Goal: Transaction & Acquisition: Purchase product/service

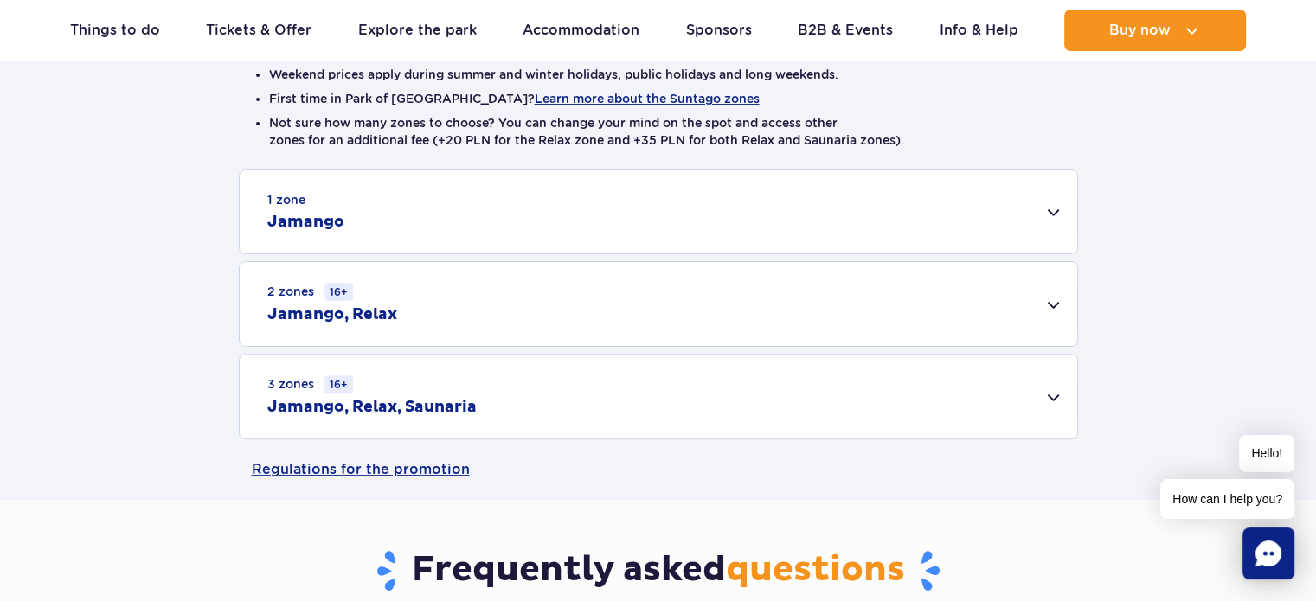
scroll to position [433, 0]
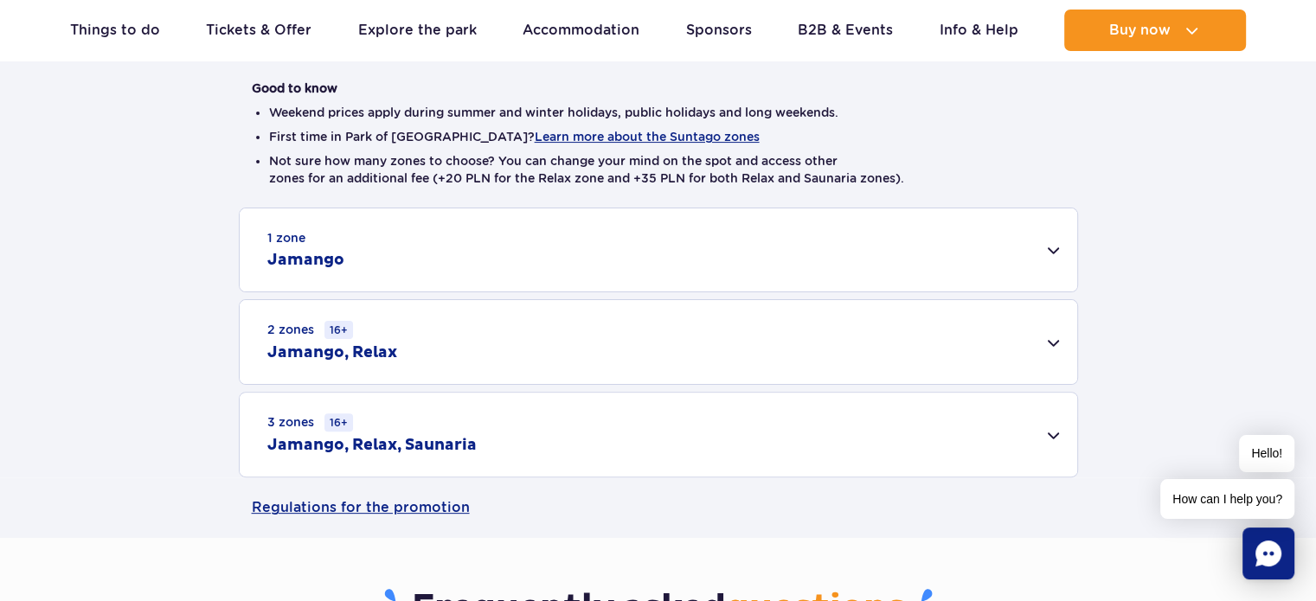
click at [357, 254] on div "1 zone Jamango" at bounding box center [658, 249] width 837 height 83
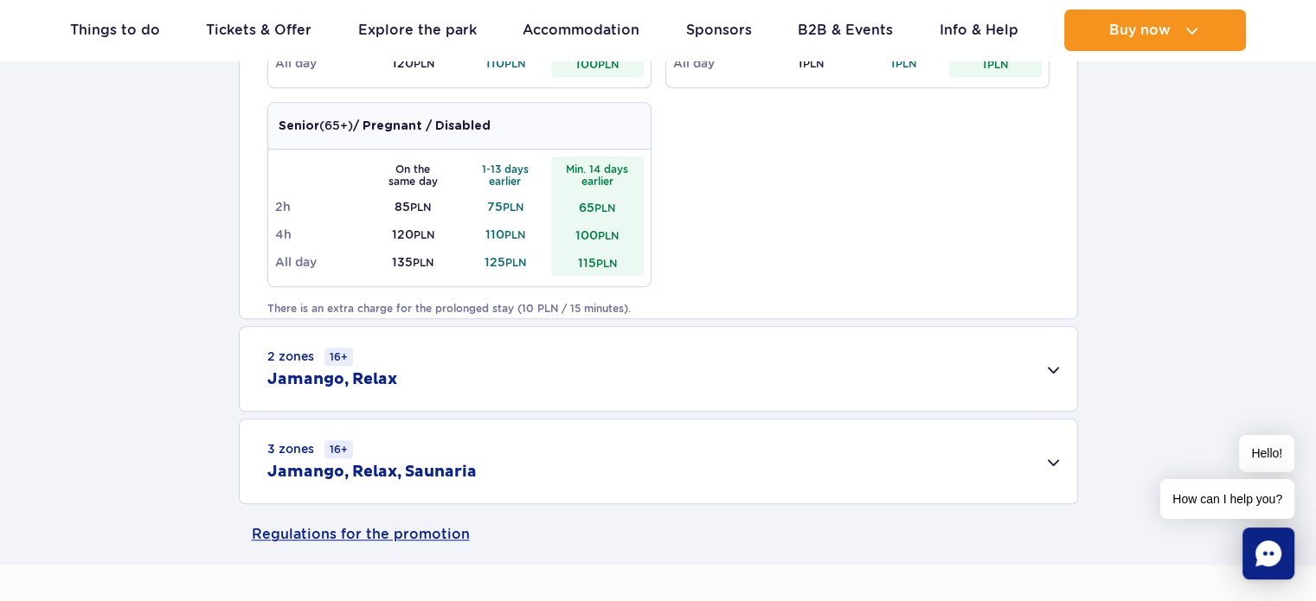
scroll to position [1125, 0]
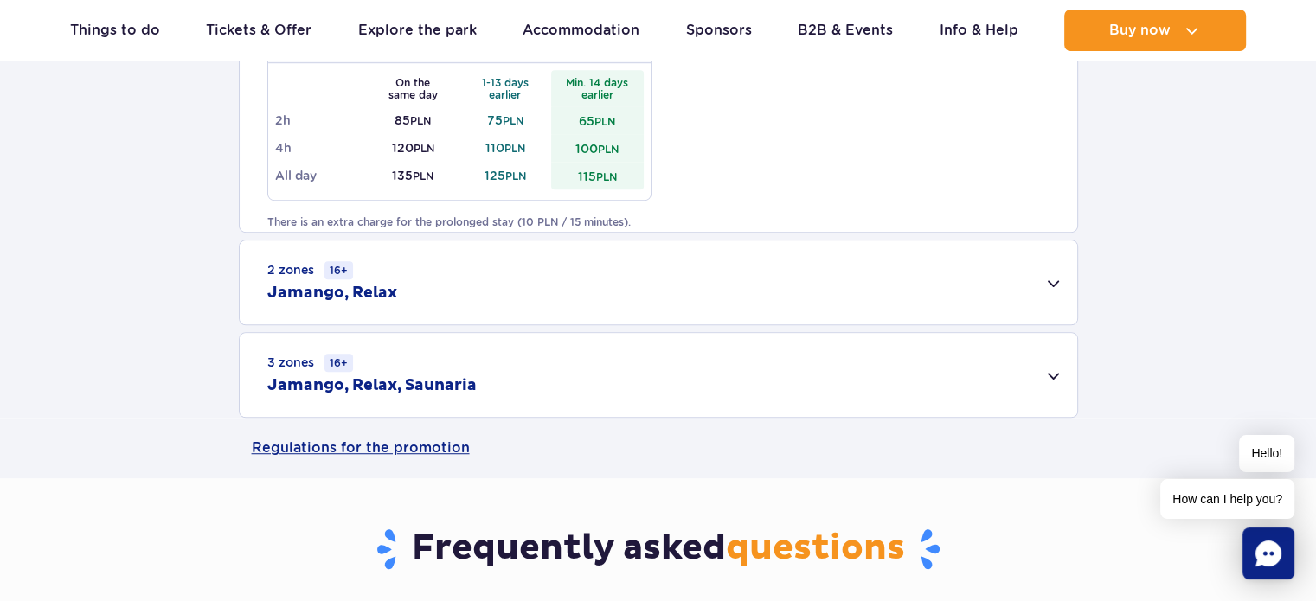
click at [519, 281] on div "2 zones 16+ [GEOGRAPHIC_DATA], Relax" at bounding box center [658, 282] width 837 height 84
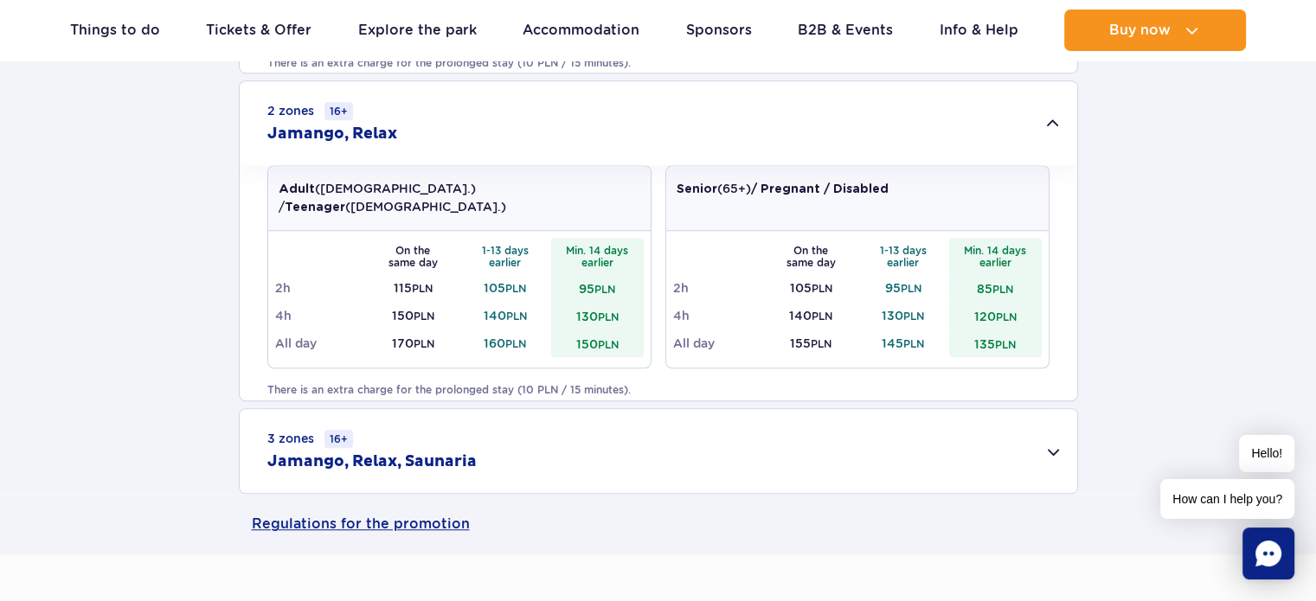
scroll to position [1298, 0]
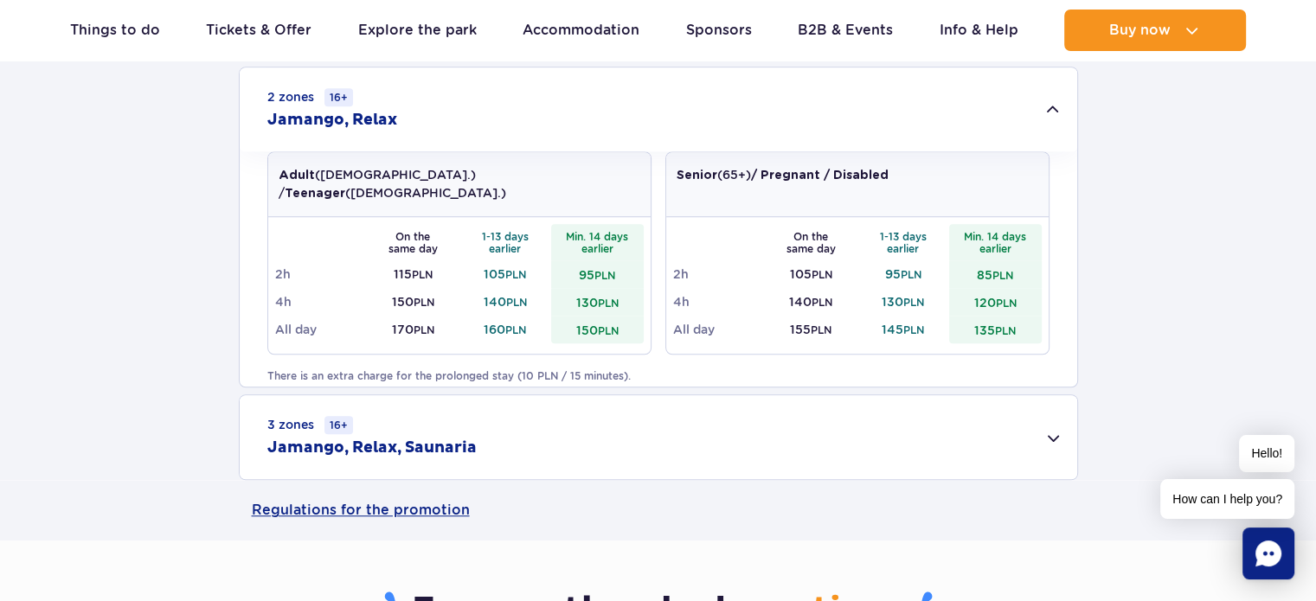
click at [485, 426] on div "3 zones 16+ Jamango, Relax, Saunaria" at bounding box center [658, 437] width 837 height 84
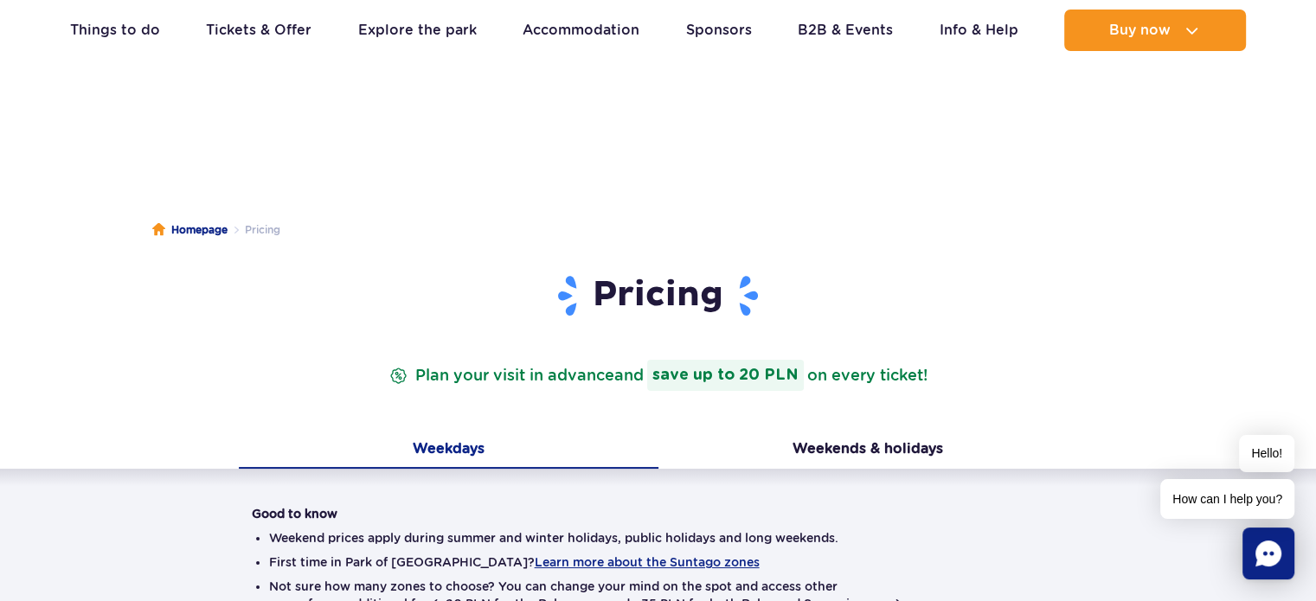
scroll to position [0, 0]
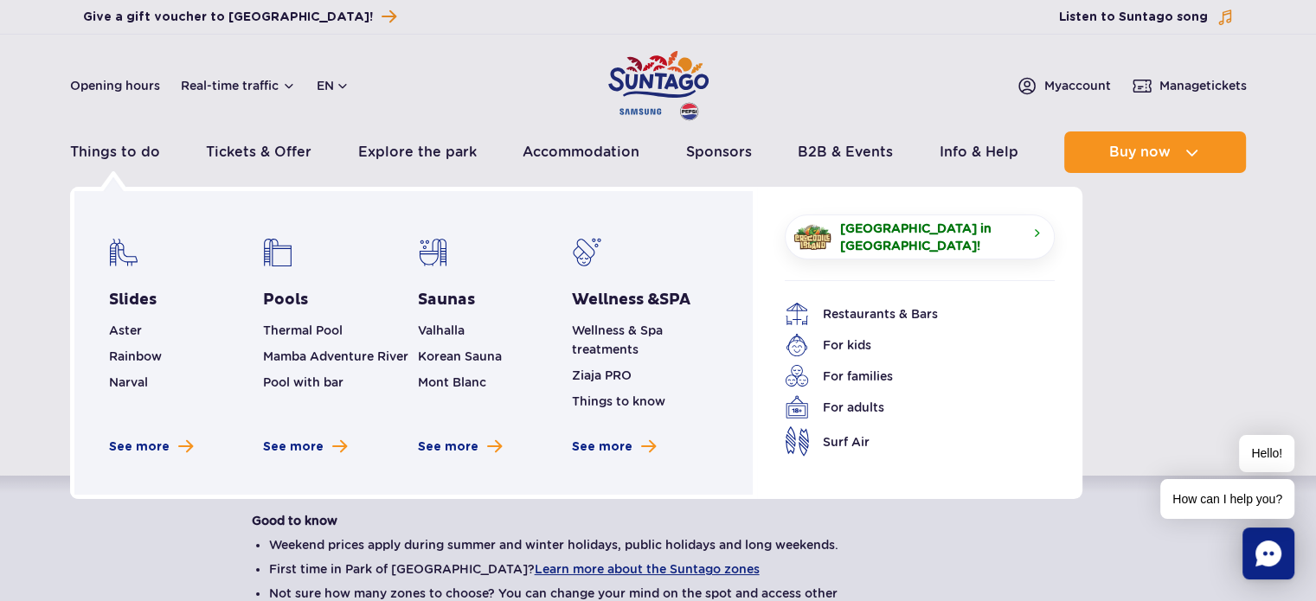
drag, startPoint x: 135, startPoint y: 201, endPoint x: 156, endPoint y: 252, distance: 55.1
click at [153, 247] on div "Slides Aster Rainbow [GEOGRAPHIC_DATA] See more Pools Thermal Pool Mamba Advent…" at bounding box center [413, 343] width 687 height 312
click at [881, 373] on link "For families" at bounding box center [907, 376] width 244 height 24
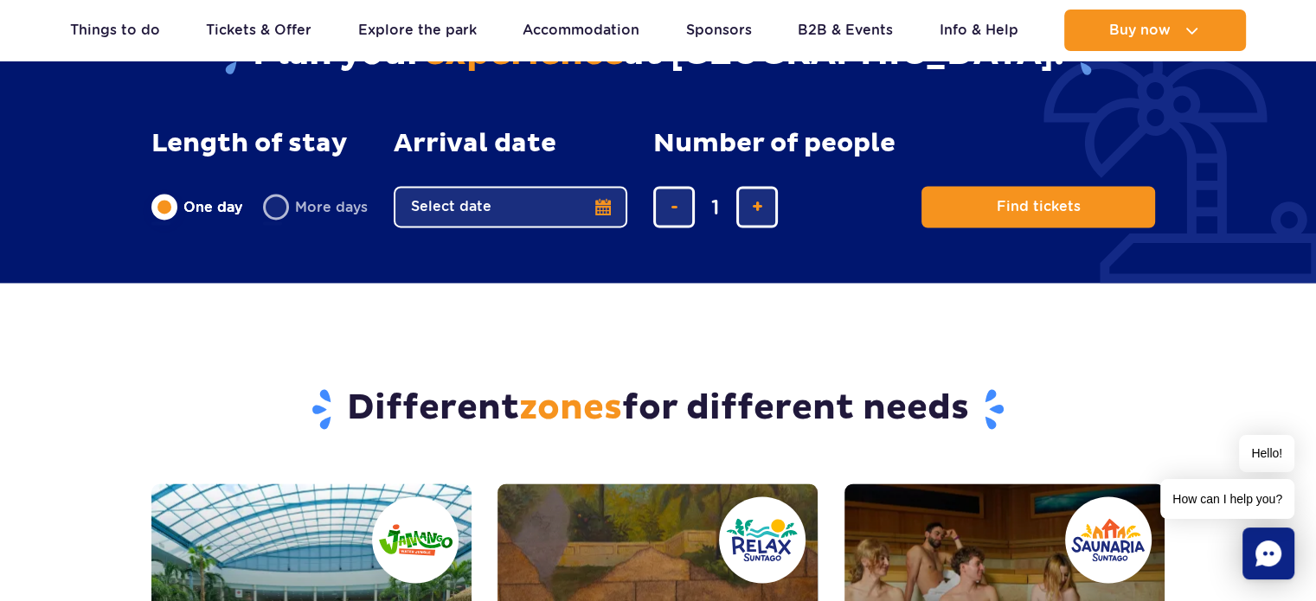
scroll to position [2595, 0]
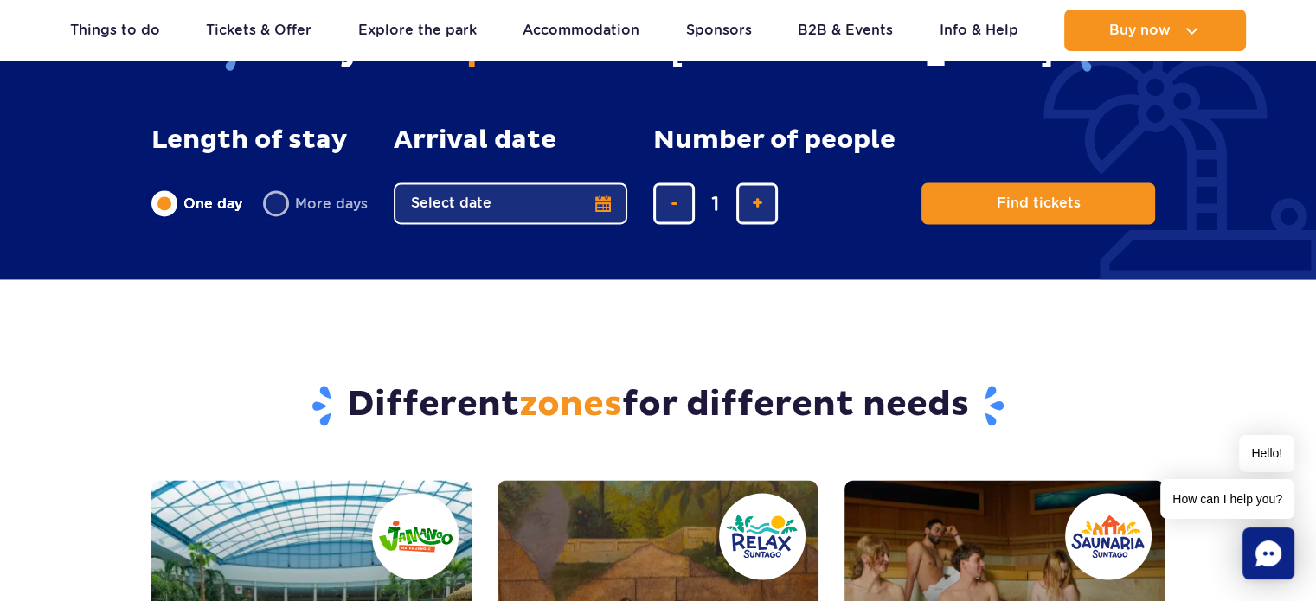
click at [470, 208] on button "Select date" at bounding box center [511, 204] width 234 height 42
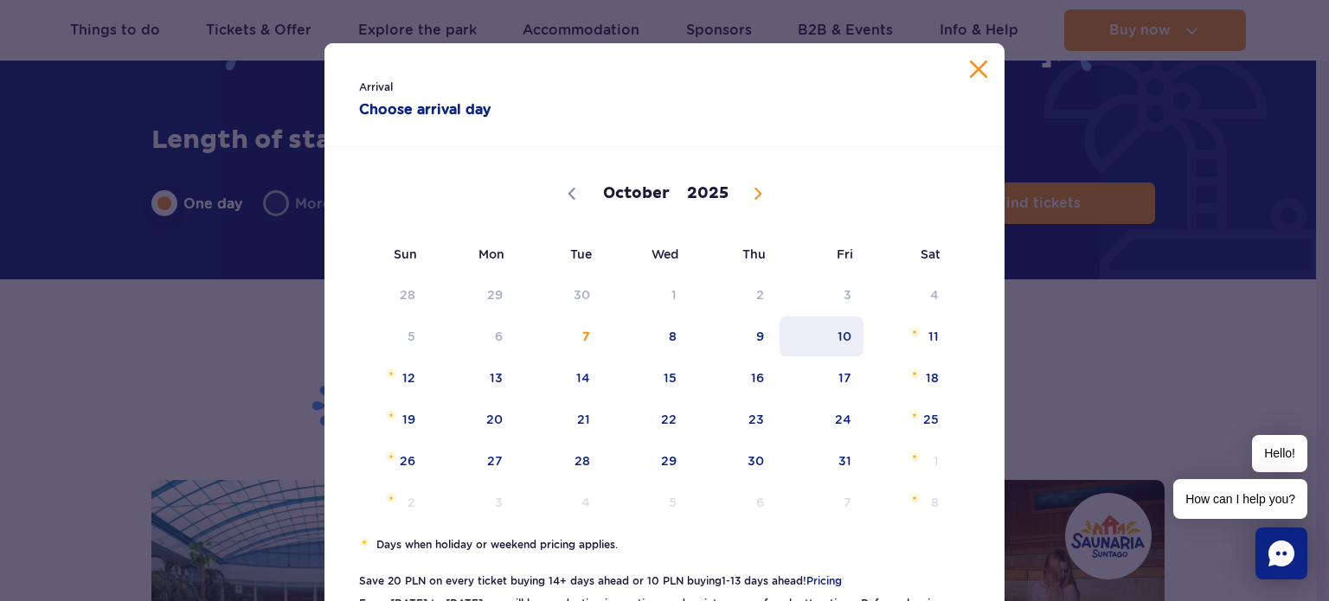
click at [833, 330] on span "10" at bounding box center [821, 337] width 87 height 40
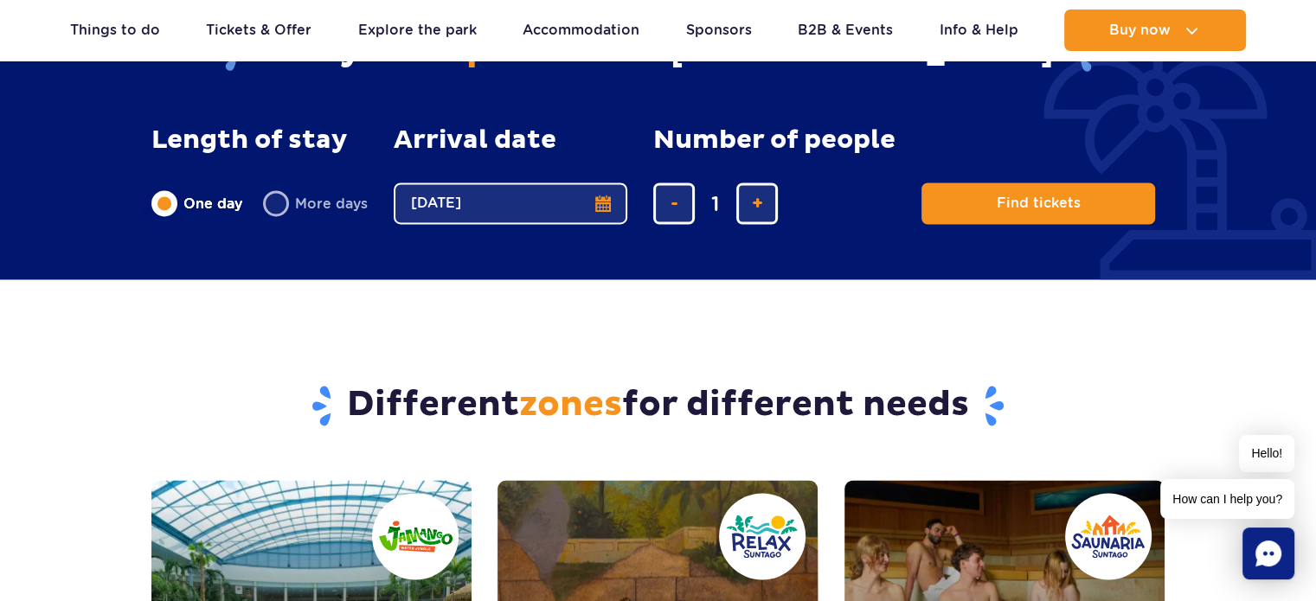
click at [467, 211] on button "[DATE]" at bounding box center [511, 204] width 234 height 42
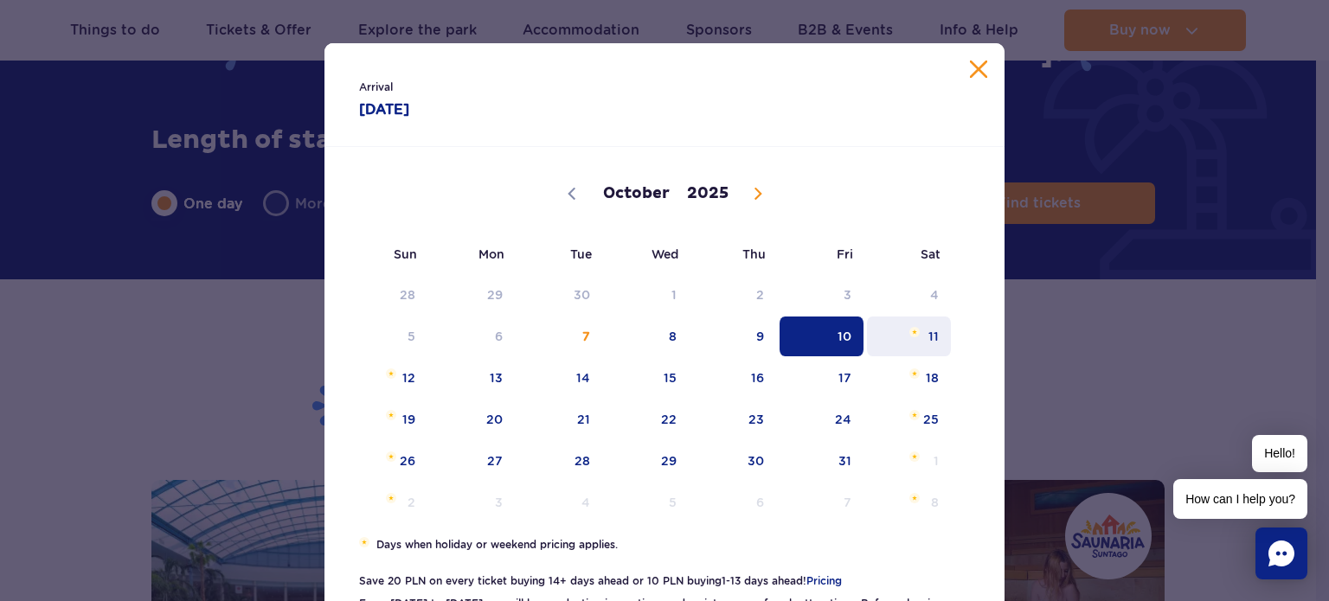
click at [900, 328] on span "11" at bounding box center [908, 337] width 87 height 40
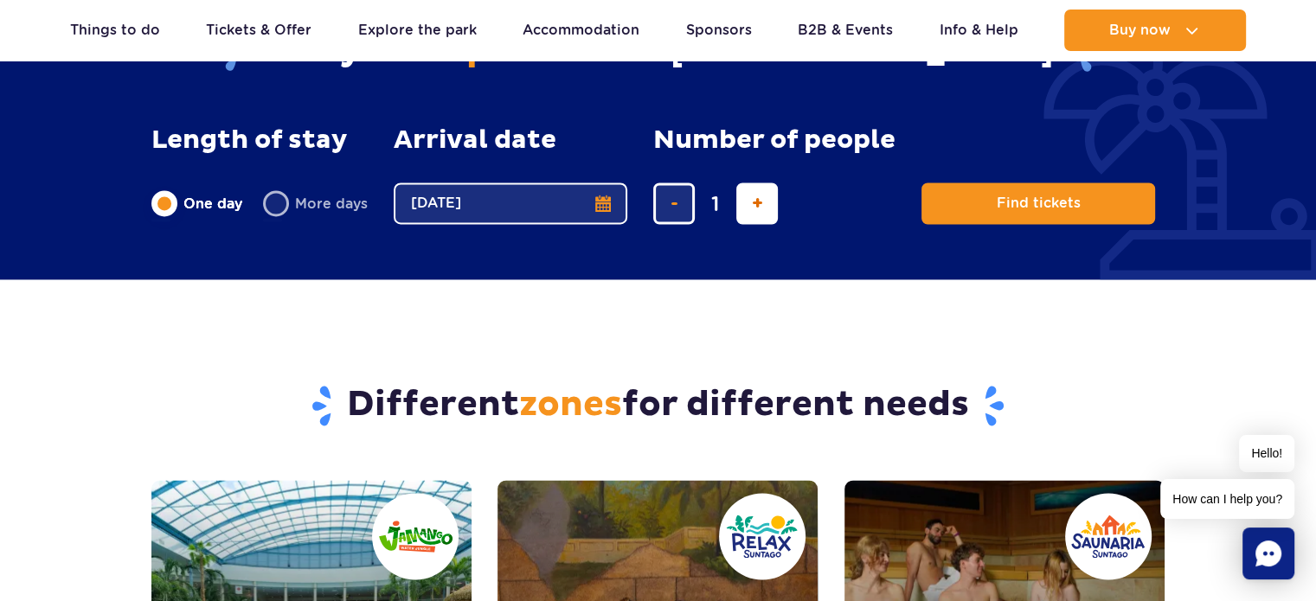
click at [747, 203] on button "add ticket" at bounding box center [757, 204] width 42 height 42
type input "5"
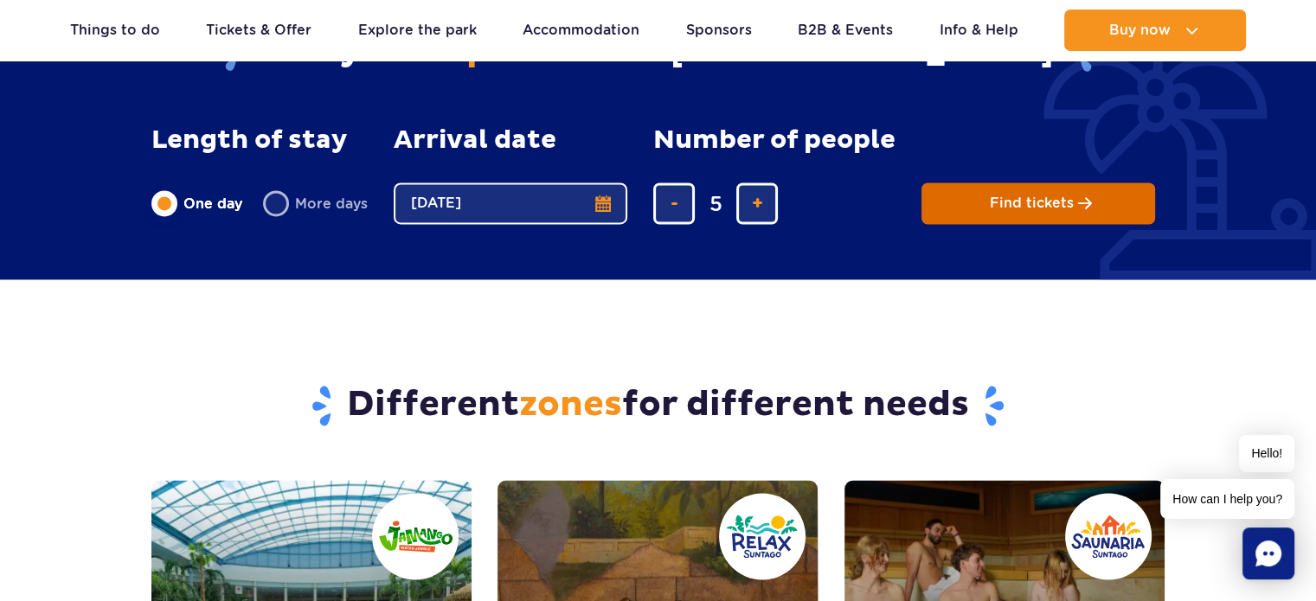
click at [984, 198] on button "Find tickets" at bounding box center [1038, 204] width 234 height 42
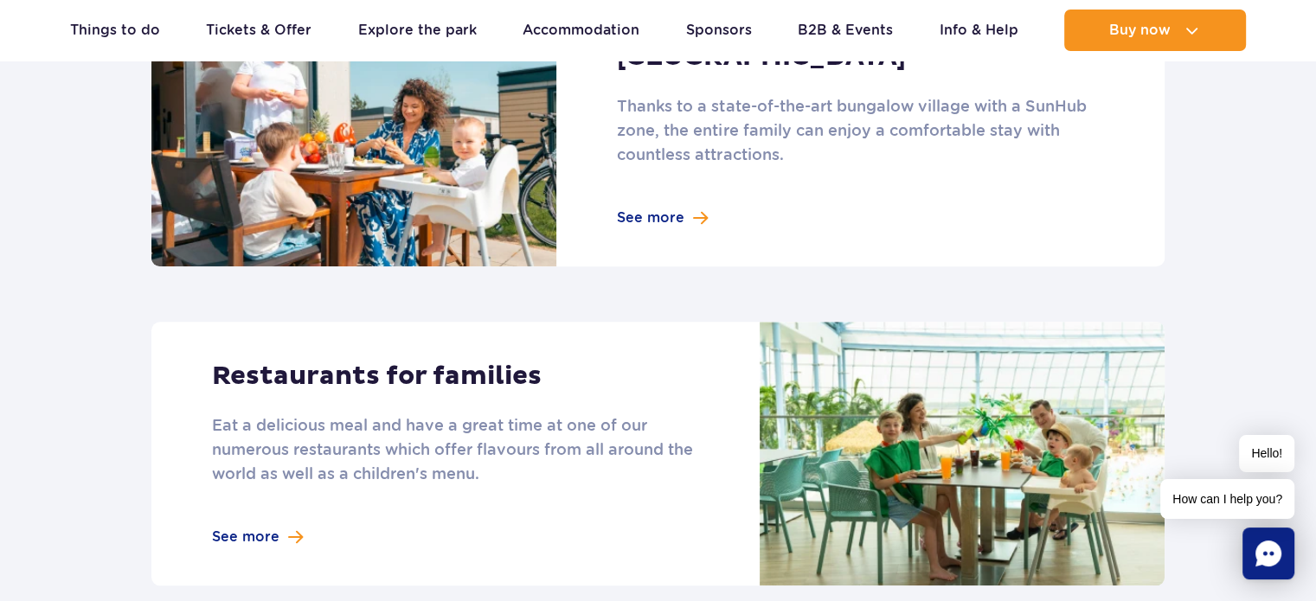
scroll to position [1730, 0]
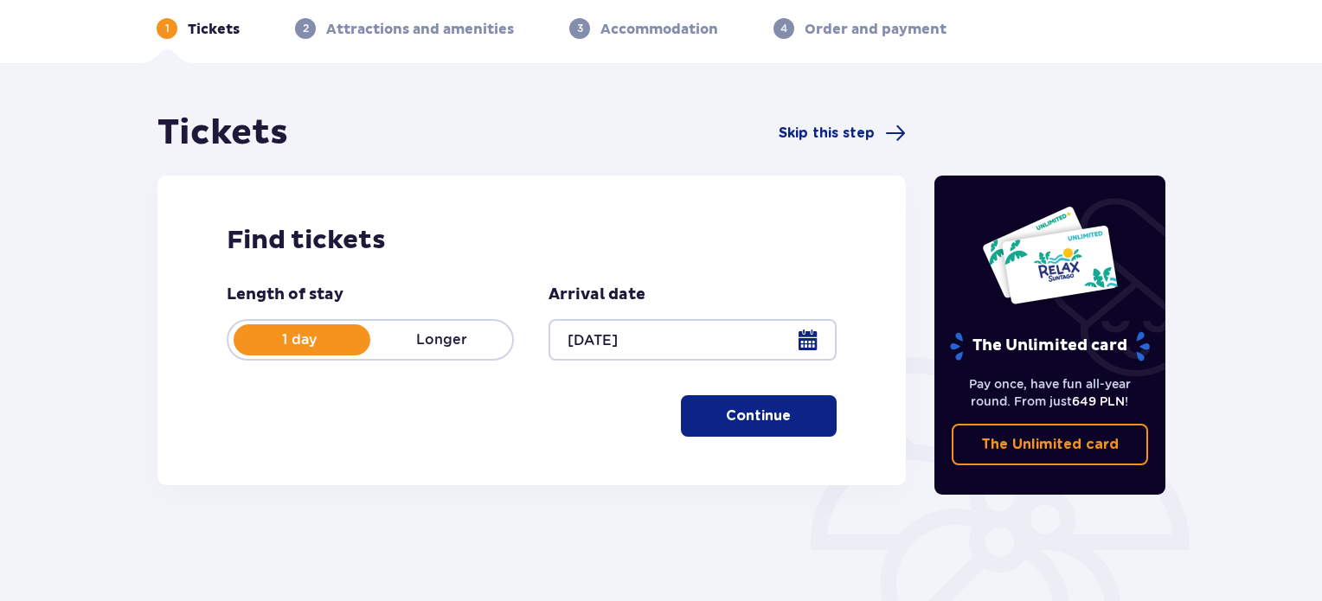
scroll to position [173, 0]
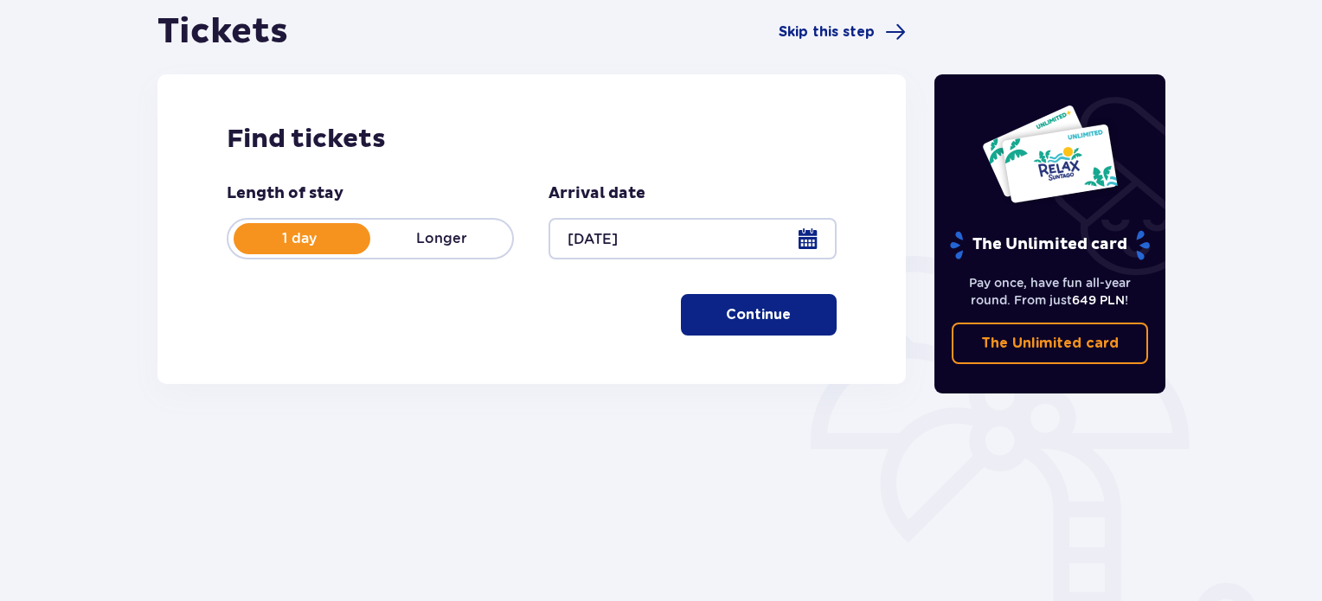
click at [744, 316] on p "Continue" at bounding box center [758, 314] width 65 height 19
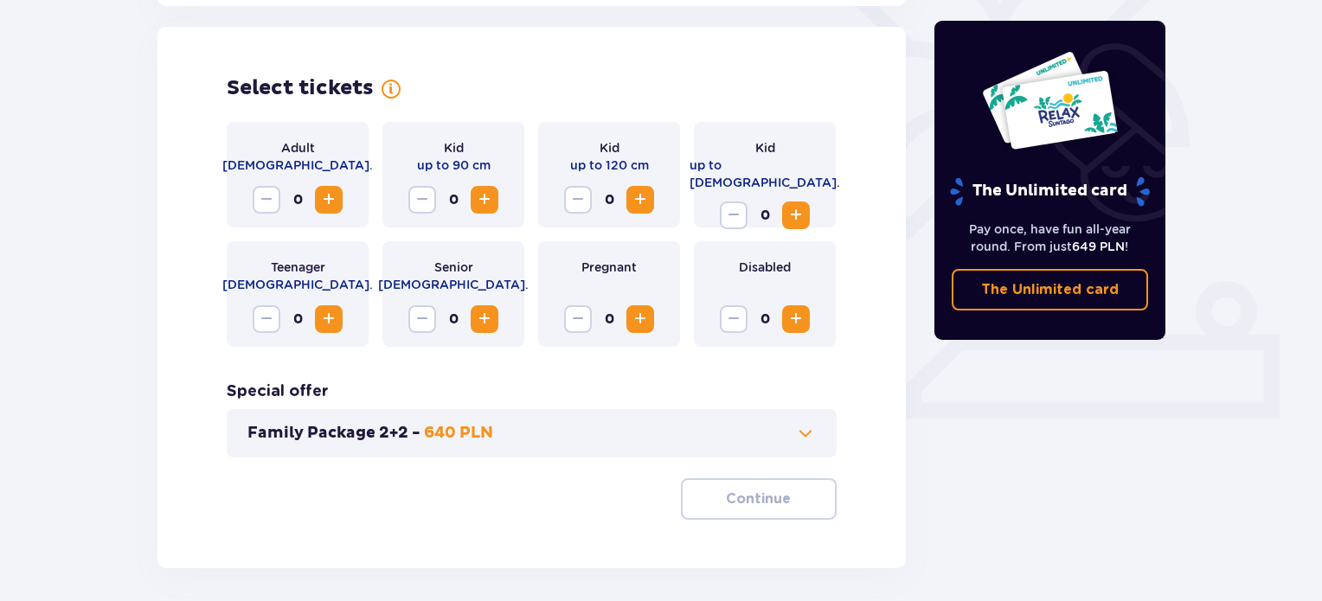
scroll to position [481, 0]
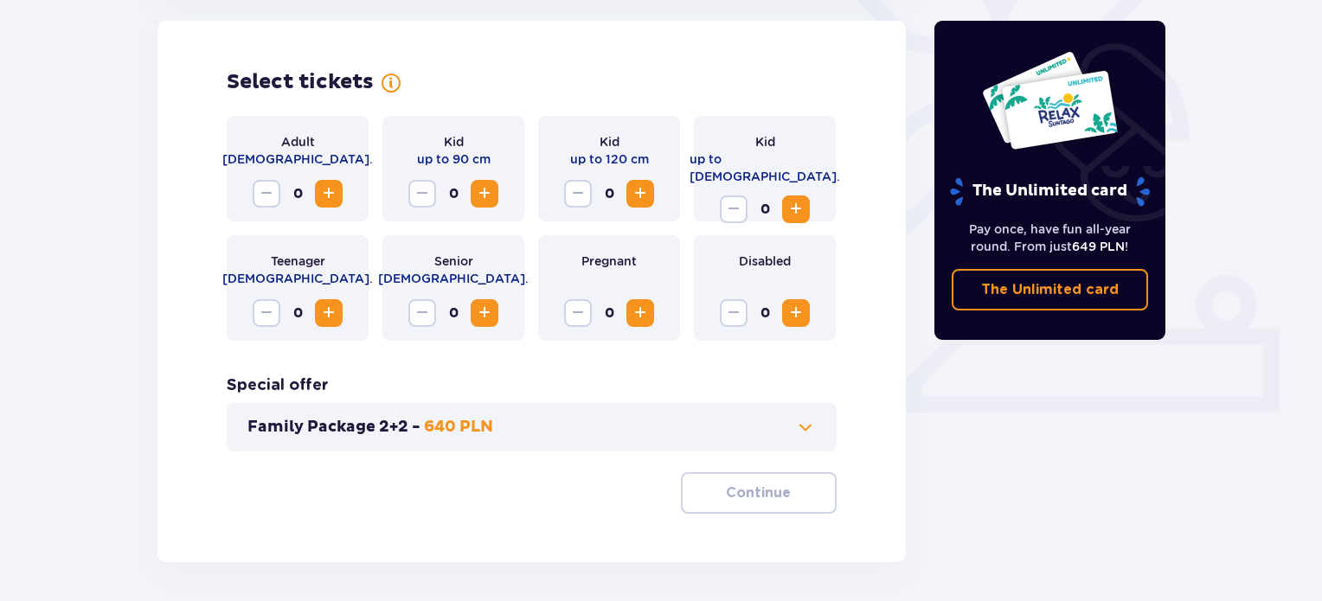
click at [322, 193] on span "Increase" at bounding box center [328, 193] width 21 height 21
click at [779, 423] on button "Family Package 2+2 - 640 PLN" at bounding box center [531, 427] width 568 height 21
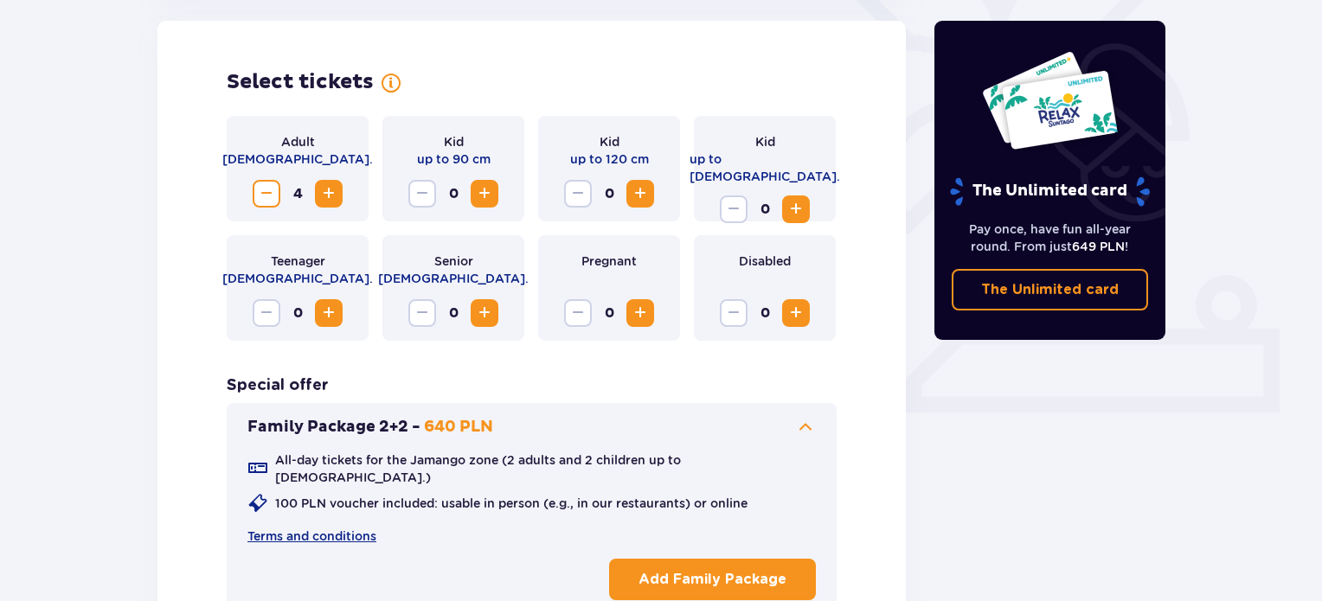
click at [779, 423] on button "Family Package 2+2 - 640 PLN" at bounding box center [531, 427] width 568 height 21
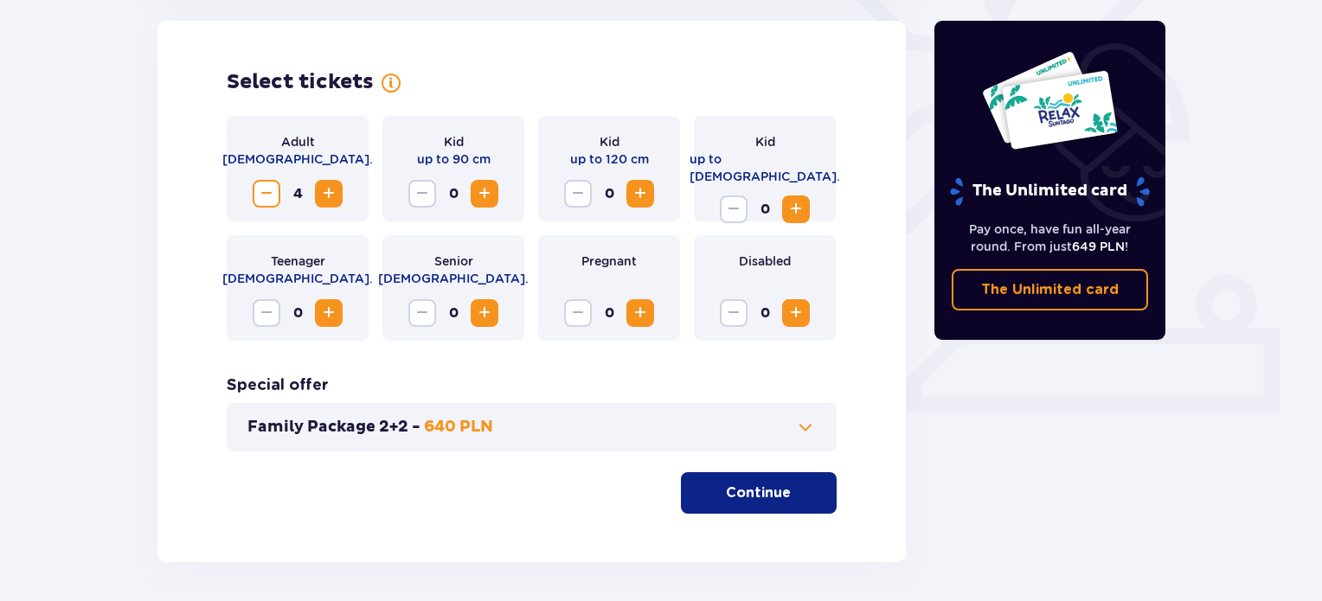
click at [636, 186] on span "Increase" at bounding box center [640, 193] width 21 height 21
click at [738, 500] on p "Continue" at bounding box center [758, 493] width 65 height 19
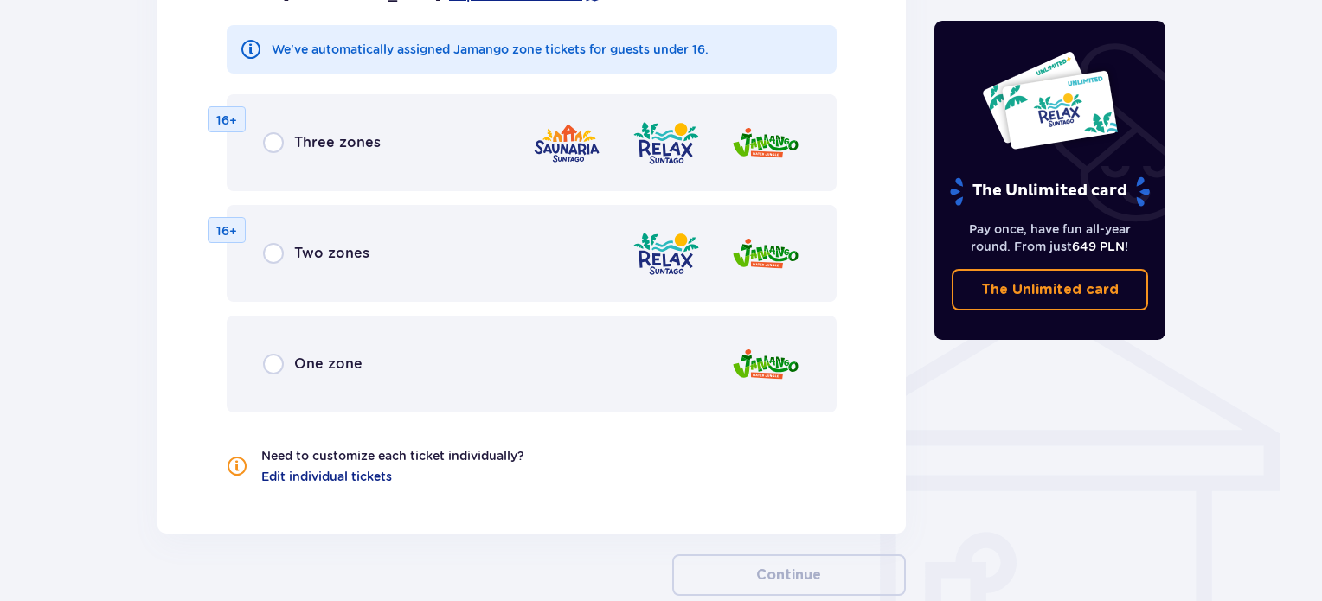
scroll to position [1124, 0]
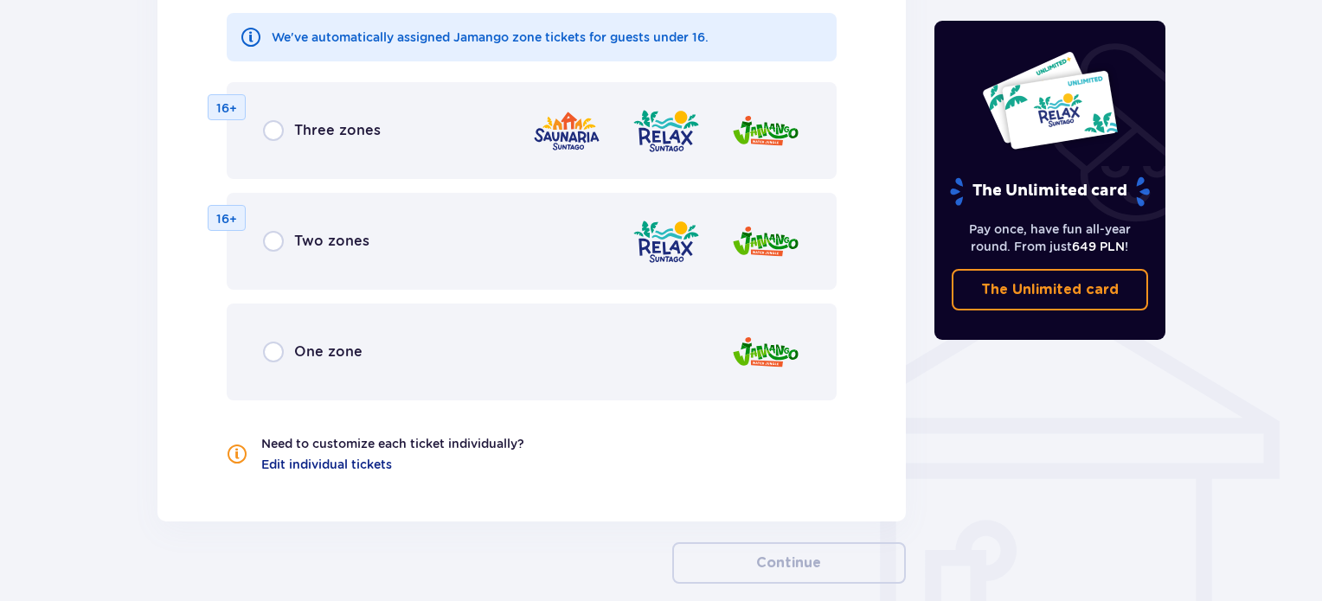
click at [670, 238] on img at bounding box center [666, 241] width 69 height 49
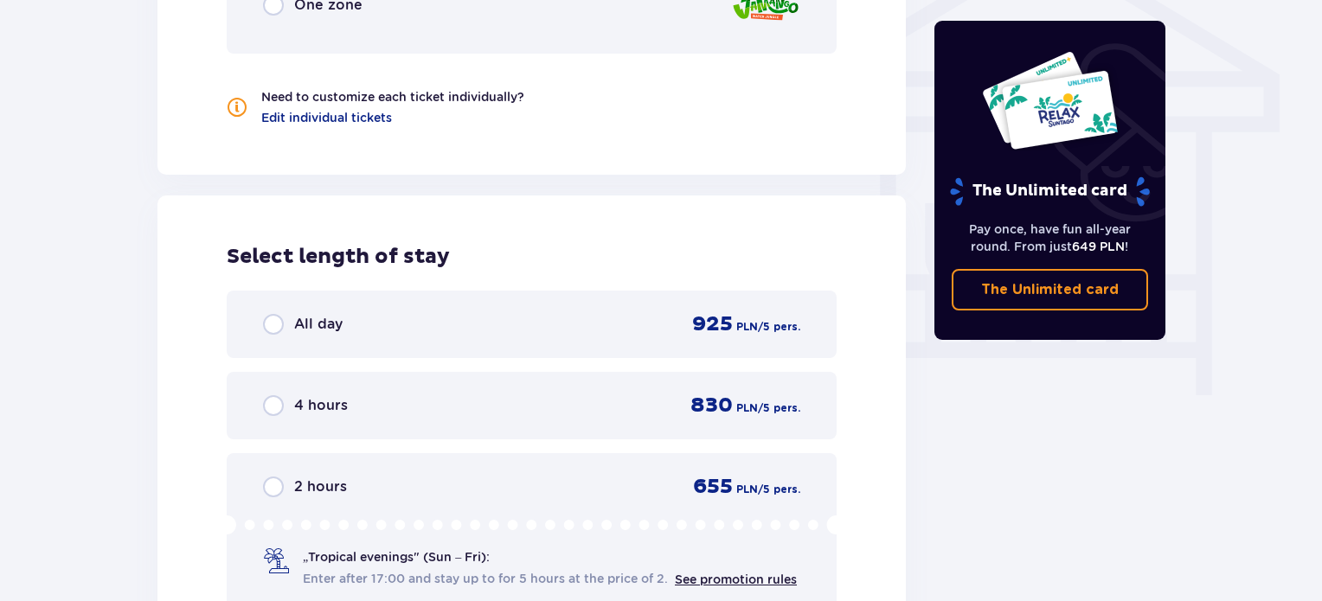
scroll to position [1471, 0]
click at [309, 401] on span "4 hours" at bounding box center [321, 405] width 54 height 19
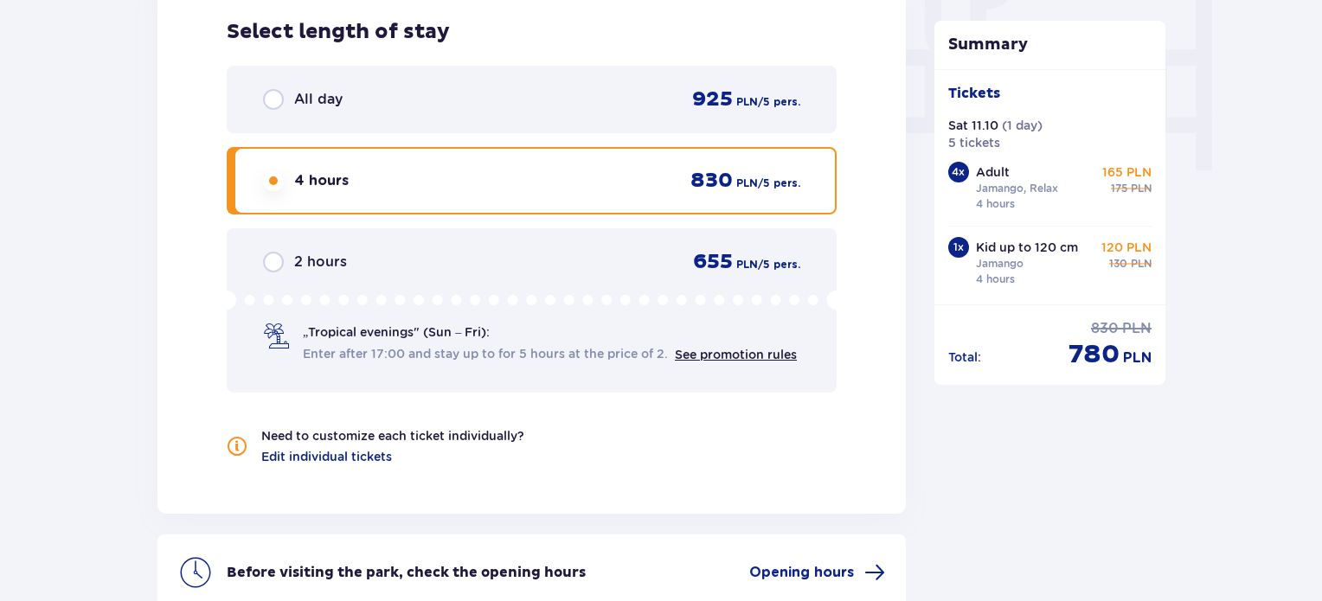
scroll to position [1609, 0]
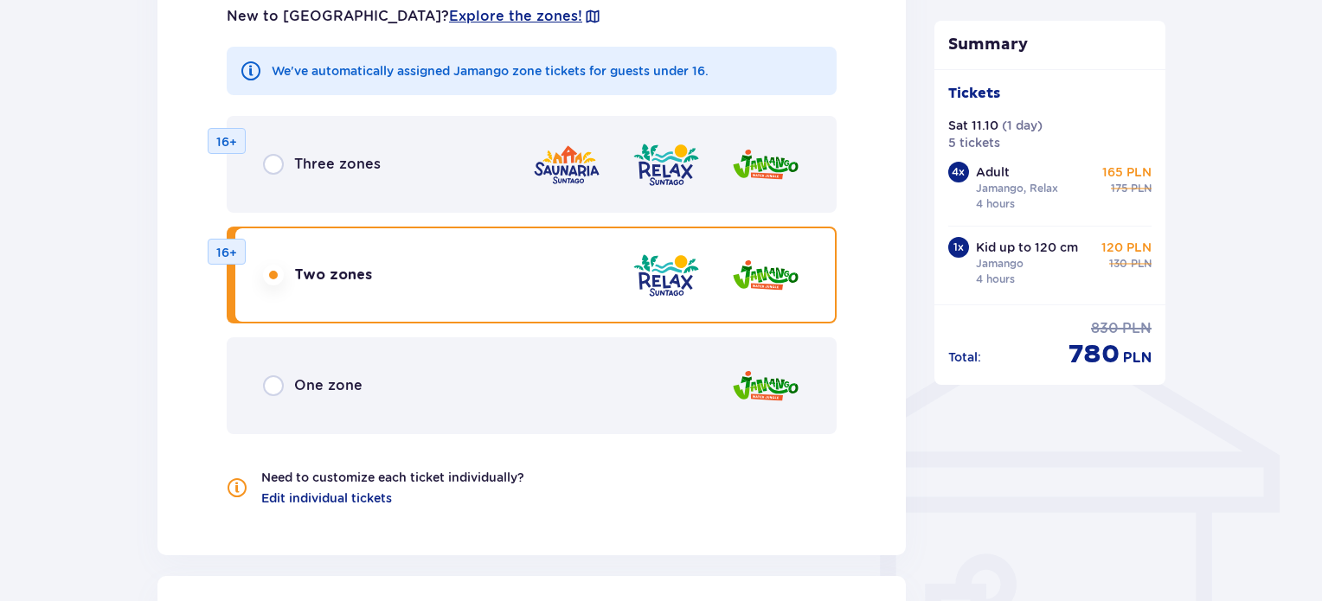
click at [328, 149] on div "Three zones 16+" at bounding box center [532, 164] width 610 height 97
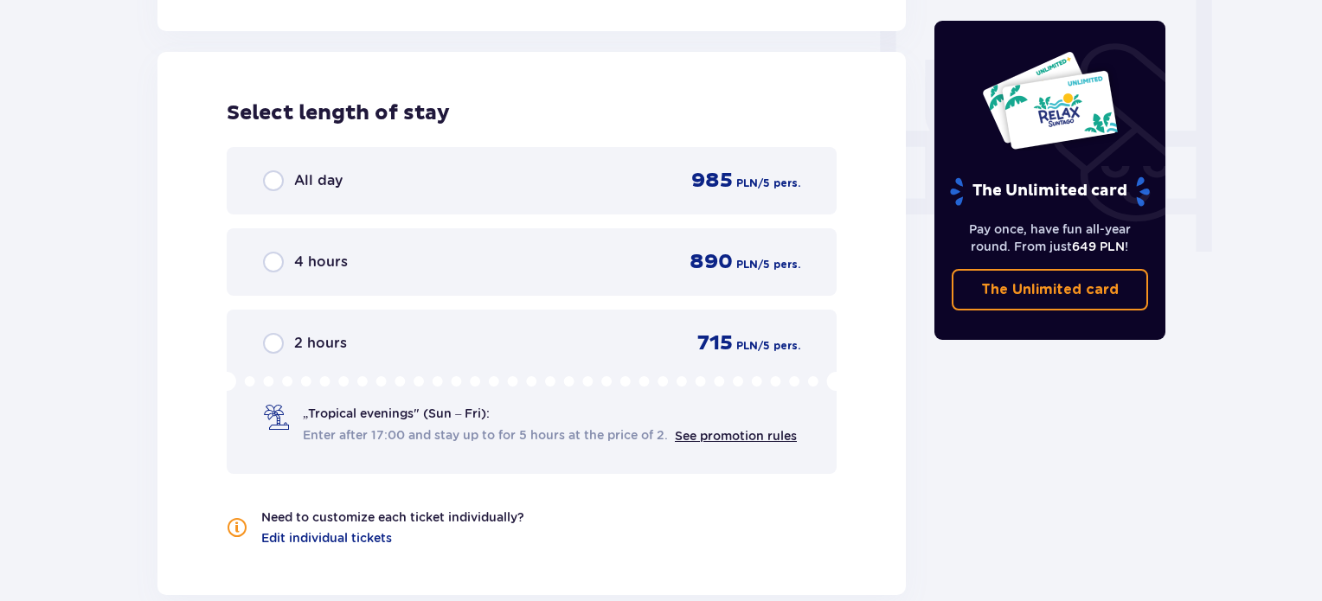
scroll to position [1625, 0]
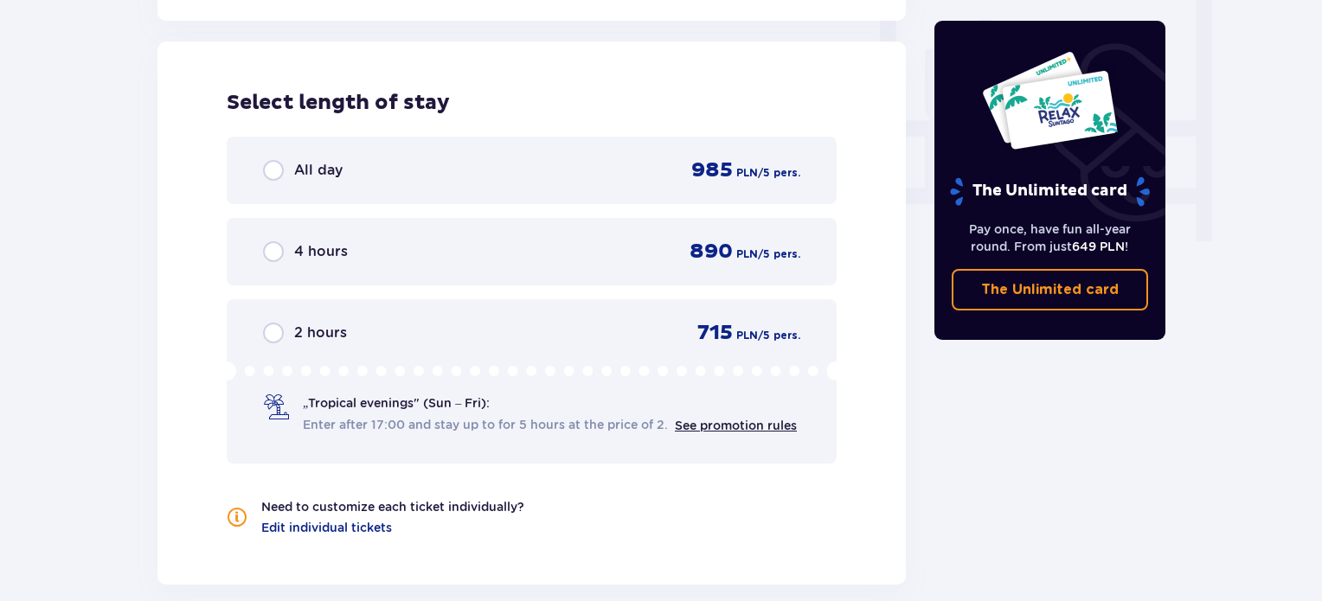
click at [323, 249] on span "4 hours" at bounding box center [321, 251] width 54 height 19
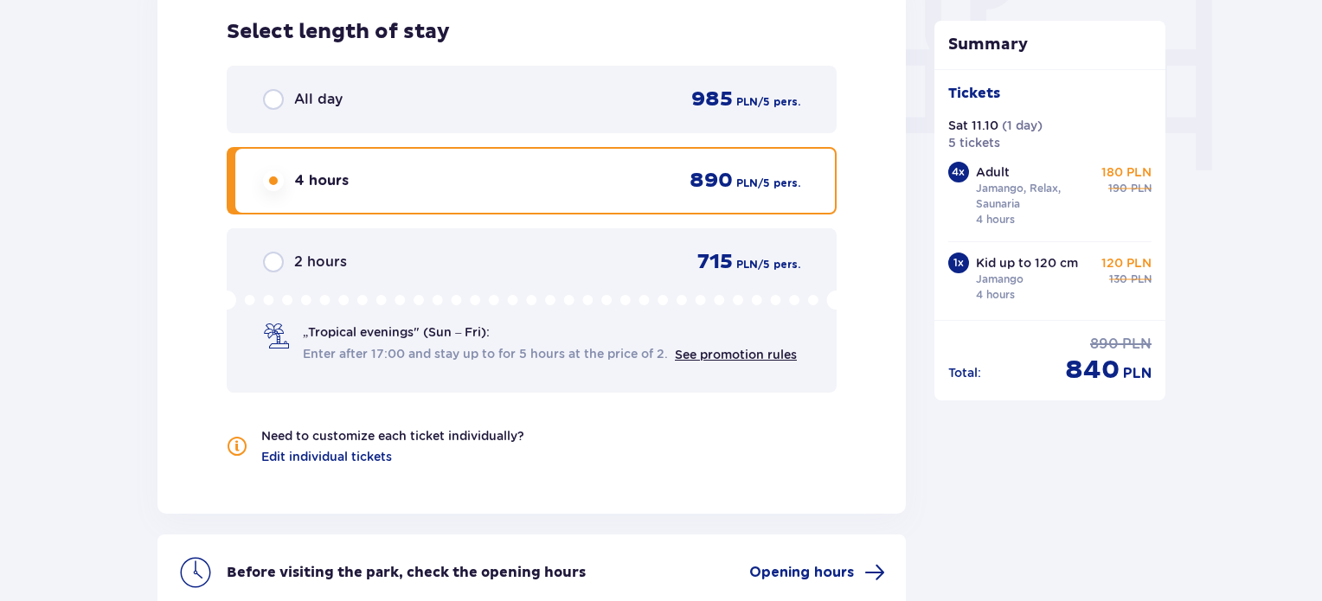
scroll to position [1869, 0]
